Goal: Information Seeking & Learning: Understand process/instructions

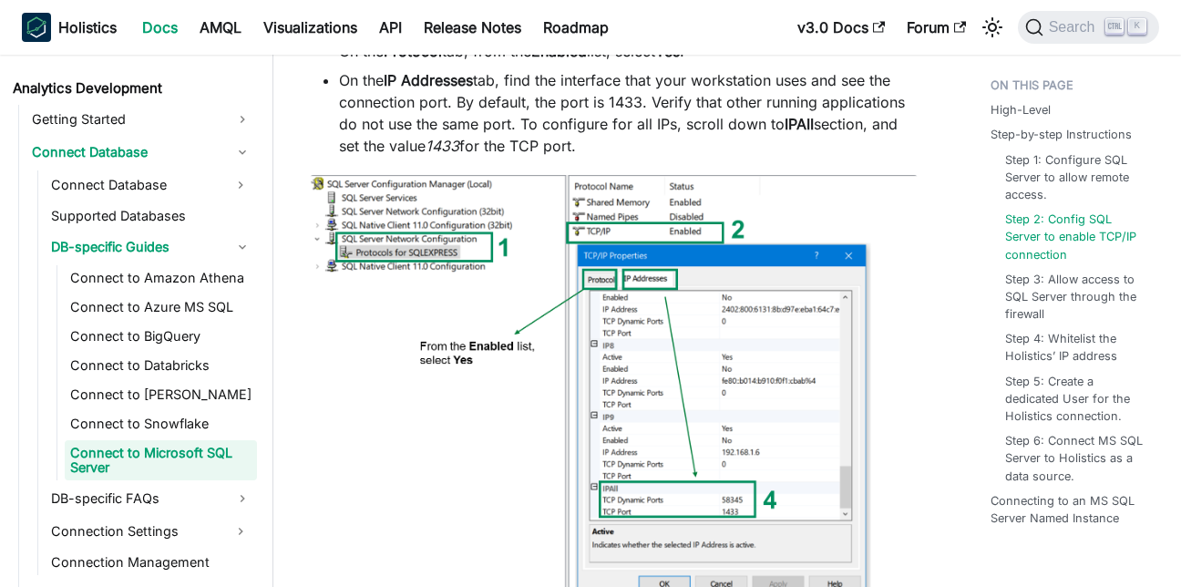
scroll to position [1823, 0]
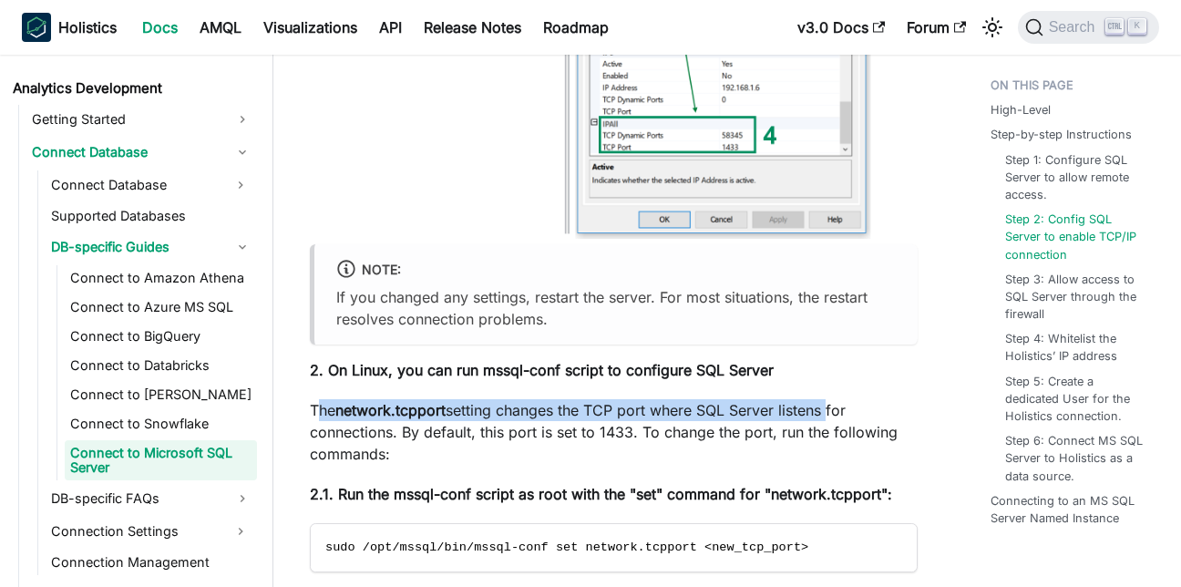
drag, startPoint x: 321, startPoint y: 413, endPoint x: 835, endPoint y: 413, distance: 514.1
click at [835, 413] on p "The network.tcpport setting changes the TCP port where SQL Server listens for c…" at bounding box center [614, 432] width 608 height 66
drag, startPoint x: 835, startPoint y: 413, endPoint x: 507, endPoint y: 451, distance: 330.4
click at [507, 451] on p "The network.tcpport setting changes the TCP port where SQL Server listens for c…" at bounding box center [614, 432] width 608 height 66
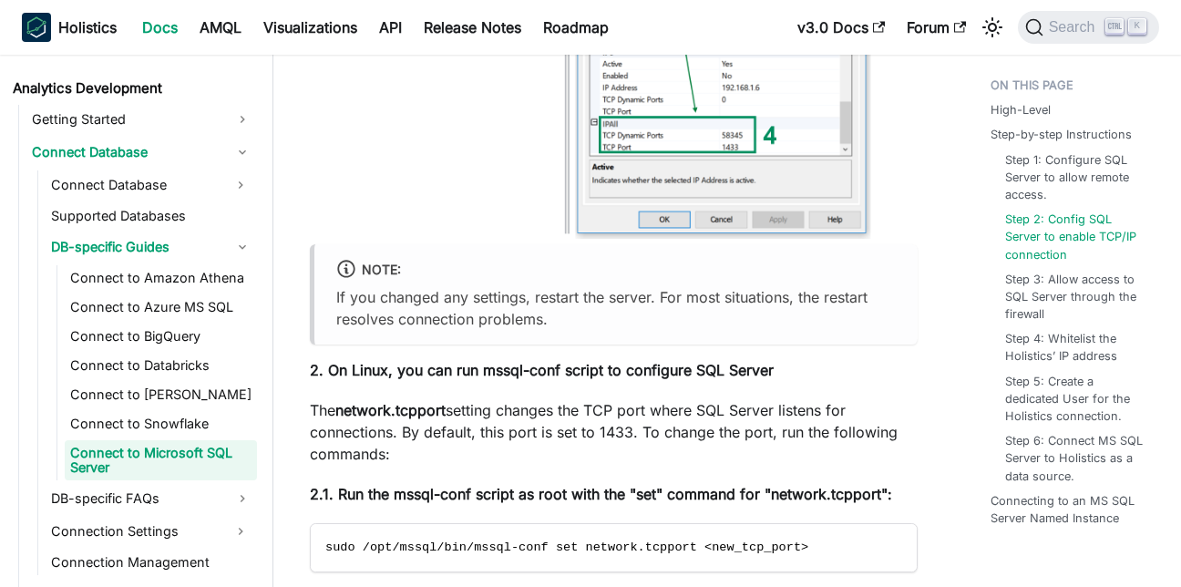
scroll to position [2006, 0]
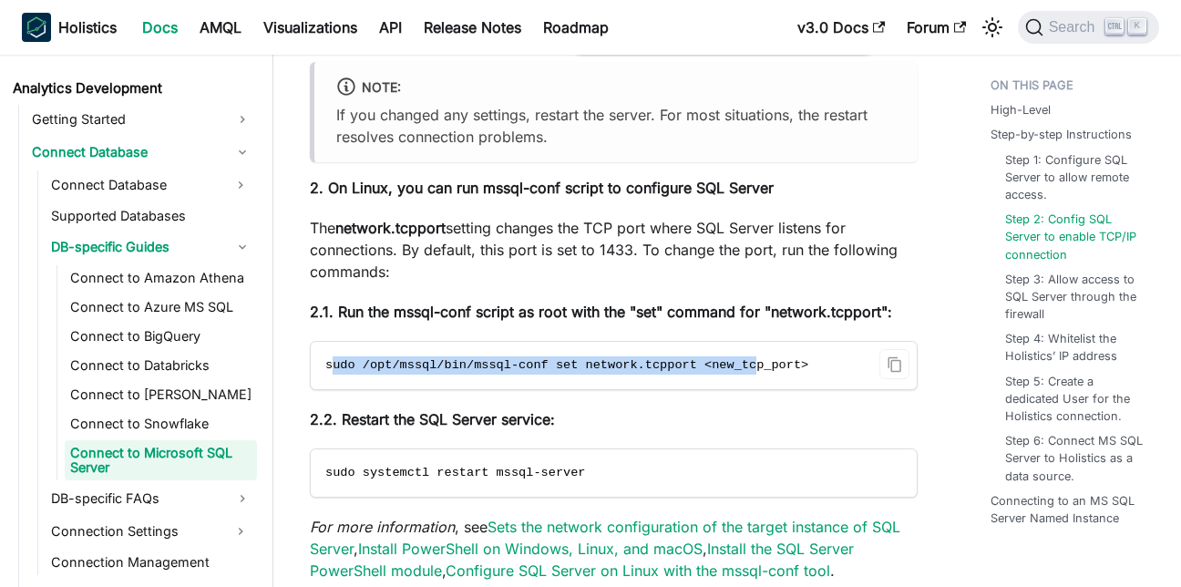
drag, startPoint x: 333, startPoint y: 372, endPoint x: 777, endPoint y: 365, distance: 444.0
click at [767, 365] on span "sudo /opt/mssql/bin/mssql-conf set network.tcpport <new_tcp_port>" at bounding box center [566, 365] width 483 height 14
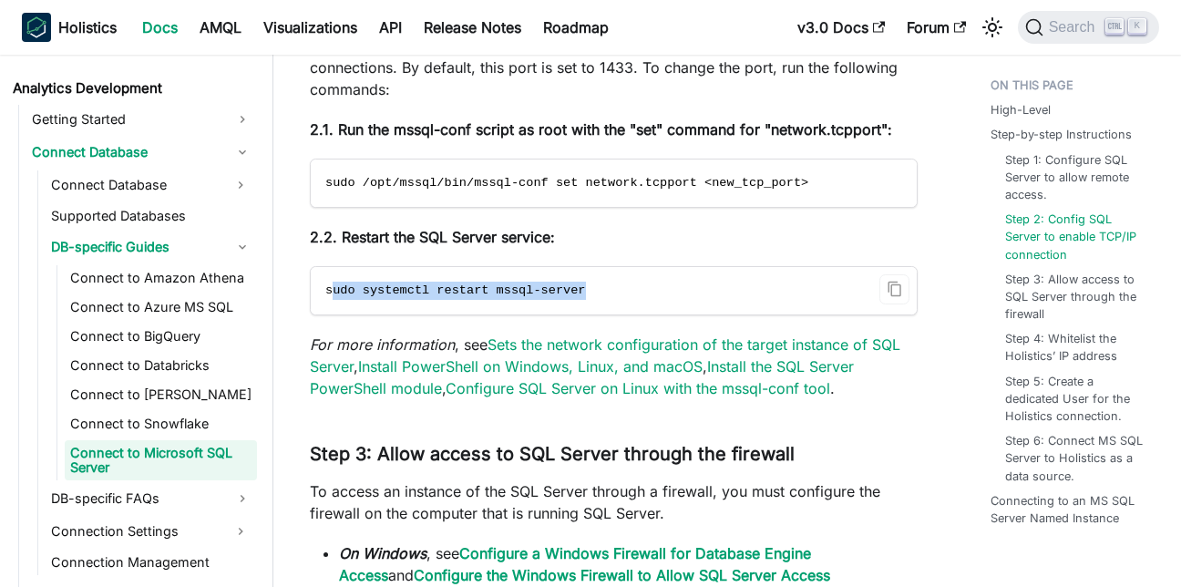
drag, startPoint x: 329, startPoint y: 296, endPoint x: 673, endPoint y: 288, distance: 343.8
click at [665, 287] on code "sudo systemctl restart mssql-server" at bounding box center [614, 290] width 606 height 47
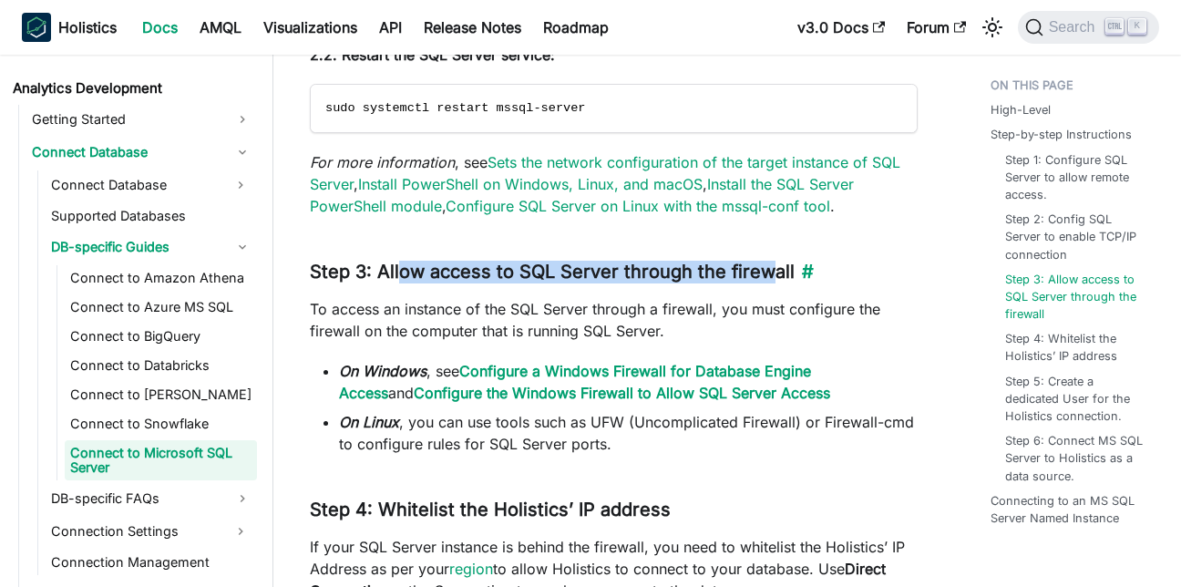
drag, startPoint x: 634, startPoint y: 267, endPoint x: 779, endPoint y: 267, distance: 144.9
click at [774, 267] on h3 "Step 3: Allow access to SQL Server through the firewall ​" at bounding box center [614, 272] width 608 height 23
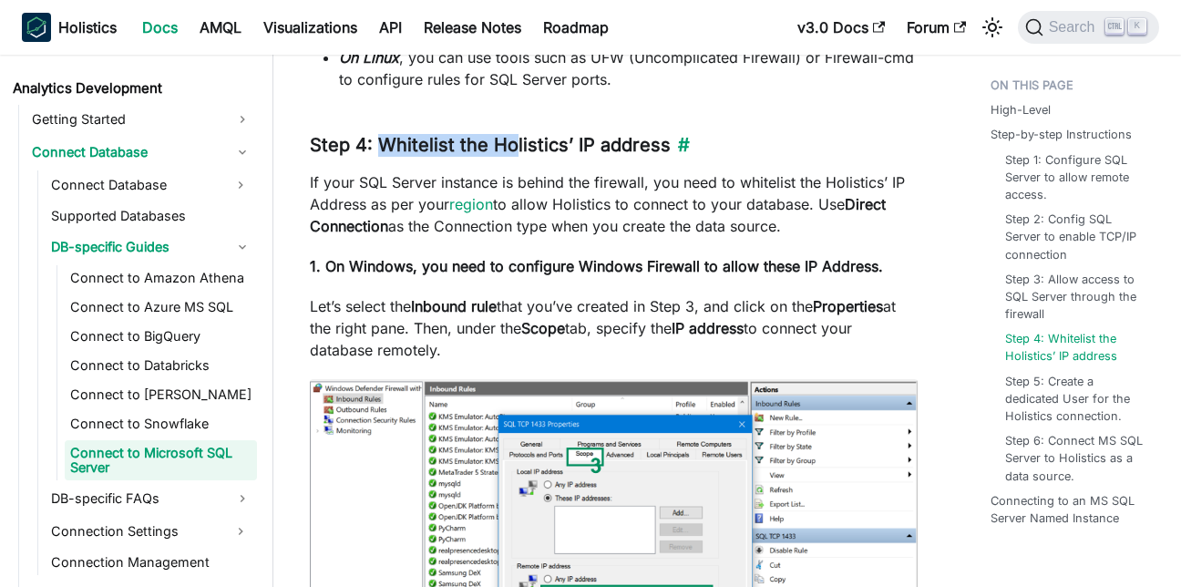
drag, startPoint x: 380, startPoint y: 150, endPoint x: 697, endPoint y: 137, distance: 317.5
click at [697, 137] on h3 "Step 4: Whitelist the Holistics’ IP address ​" at bounding box center [614, 145] width 608 height 23
click at [362, 273] on strong "1. On Windows, you need to configure Windows Firewall to allow these IP Address." at bounding box center [596, 266] width 573 height 18
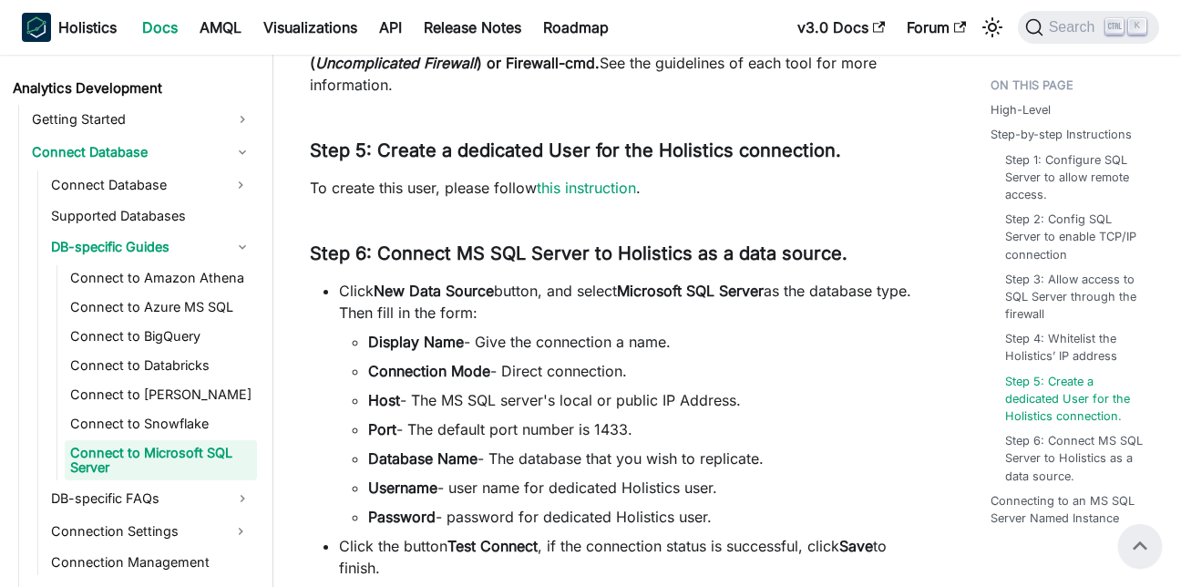
scroll to position [3646, 0]
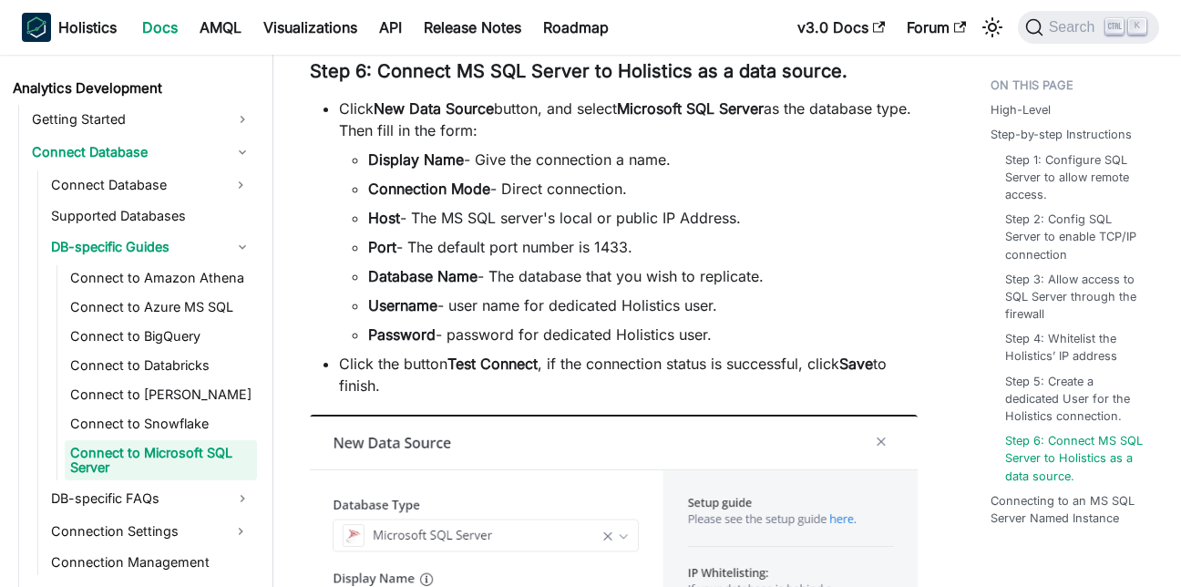
drag, startPoint x: 338, startPoint y: 108, endPoint x: 521, endPoint y: 128, distance: 183.4
click at [521, 128] on ul "Click New Data Source button, and select Microsoft SQL Server as the database t…" at bounding box center [614, 247] width 608 height 299
drag, startPoint x: 521, startPoint y: 128, endPoint x: 472, endPoint y: 183, distance: 73.7
click at [479, 181] on strong "Connection Mode" at bounding box center [429, 189] width 122 height 18
drag, startPoint x: 344, startPoint y: 113, endPoint x: 523, endPoint y: 132, distance: 180.6
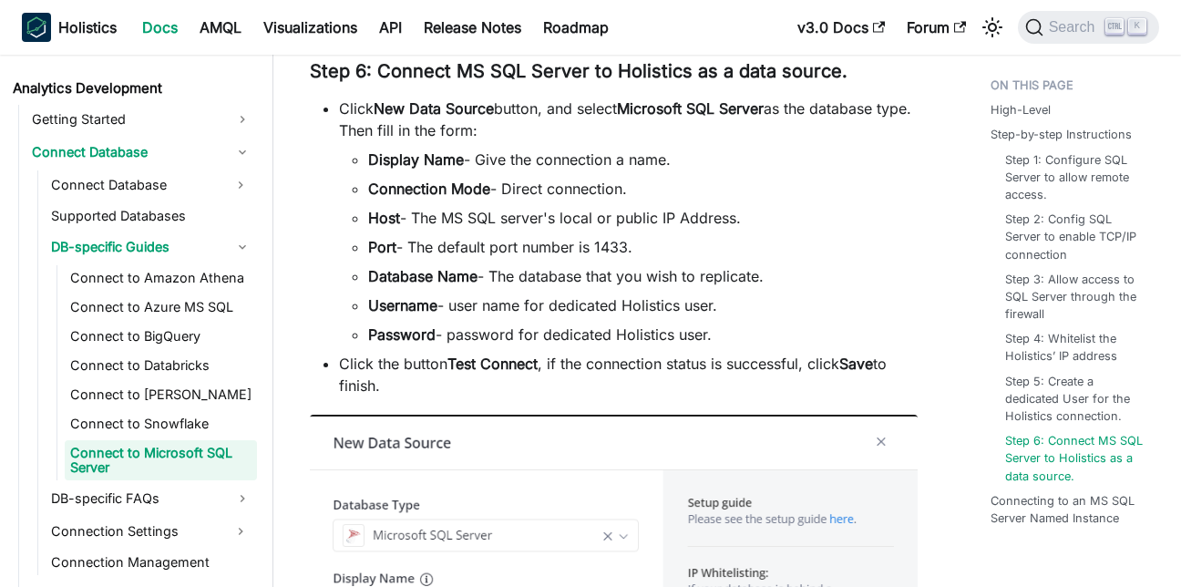
click at [523, 131] on li "Click New Data Source button, and select Microsoft SQL Server as the database t…" at bounding box center [628, 222] width 579 height 248
drag, startPoint x: 523, startPoint y: 132, endPoint x: 482, endPoint y: 152, distance: 45.7
click at [484, 150] on li "Display Name - Give the connection a name." at bounding box center [643, 160] width 550 height 22
drag, startPoint x: 373, startPoint y: 158, endPoint x: 664, endPoint y: 158, distance: 290.8
click at [664, 158] on li "Display Name - Give the connection a name." at bounding box center [643, 160] width 550 height 22
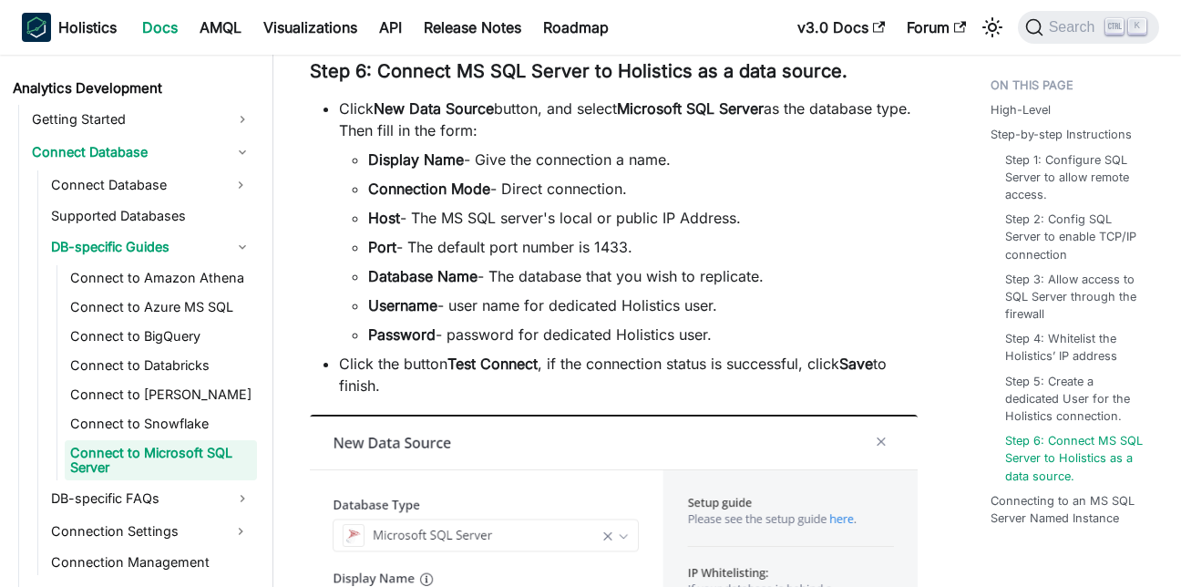
click at [655, 326] on li "Password - password for dedicated Holistics user." at bounding box center [643, 335] width 550 height 22
drag, startPoint x: 554, startPoint y: 227, endPoint x: 768, endPoint y: 217, distance: 213.6
click at [768, 217] on li "Host - The MS SQL server's local or public IP Address." at bounding box center [643, 218] width 550 height 22
drag, startPoint x: 768, startPoint y: 217, endPoint x: 614, endPoint y: 341, distance: 197.8
click at [632, 336] on li "Password - password for dedicated Holistics user." at bounding box center [643, 335] width 550 height 22
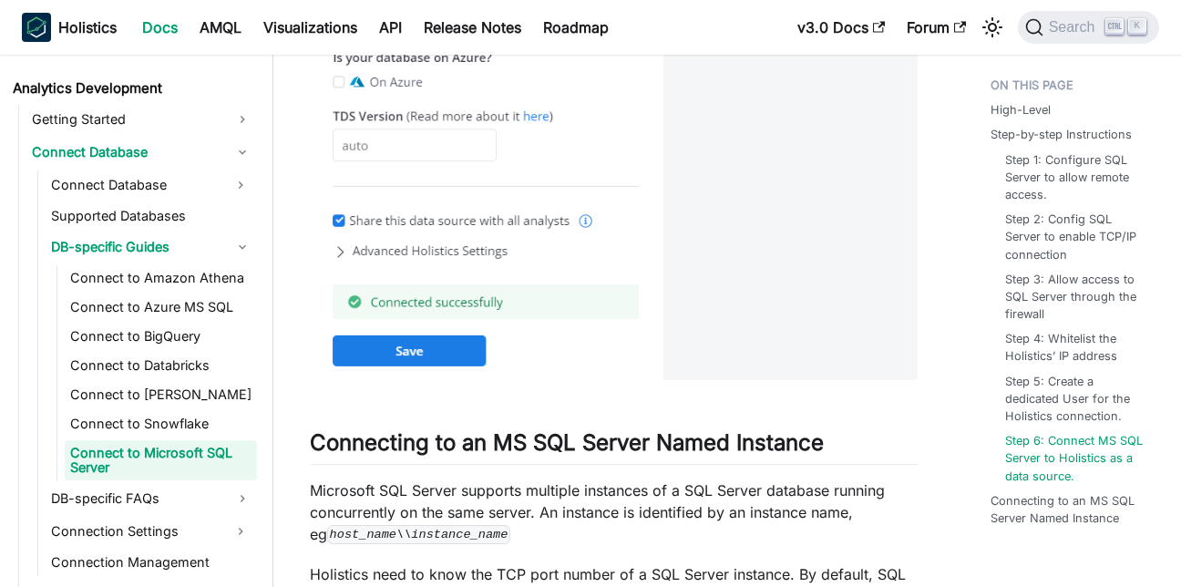
scroll to position [4923, 0]
